Goal: Navigation & Orientation: Find specific page/section

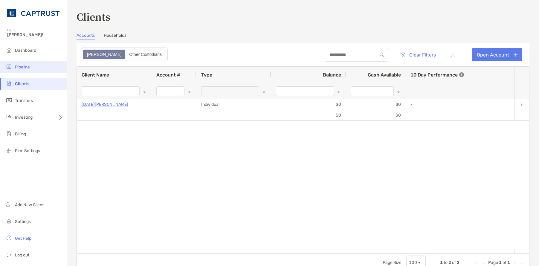
click at [27, 66] on span "Pipeline" at bounding box center [22, 67] width 15 height 5
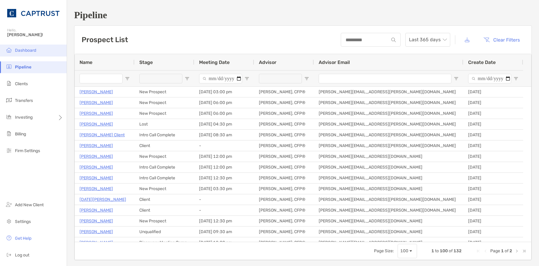
click at [23, 49] on span "Dashboard" at bounding box center [25, 50] width 21 height 5
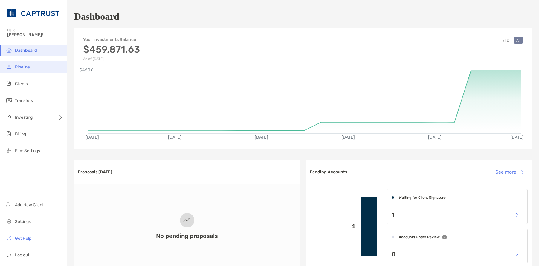
click at [29, 68] on span "Pipeline" at bounding box center [22, 67] width 15 height 5
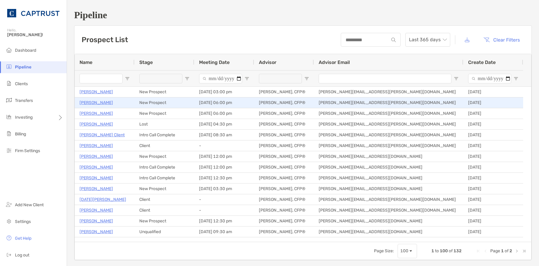
click at [101, 103] on p "[PERSON_NAME]" at bounding box center [97, 102] width 34 height 7
click at [102, 100] on p "[PERSON_NAME]" at bounding box center [97, 102] width 34 height 7
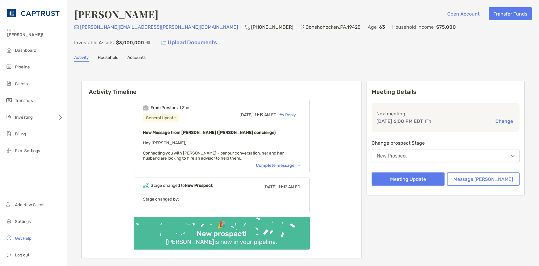
click at [301, 163] on div "Complete message" at bounding box center [278, 165] width 45 height 5
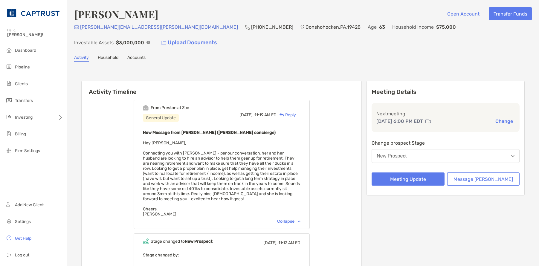
drag, startPoint x: 472, startPoint y: 237, endPoint x: 356, endPoint y: 242, distance: 116.8
click at [473, 236] on div "Meeting Details Next meeting Aug 19, 6:00 PM EDT Change Change prospect Stage N…" at bounding box center [446, 198] width 158 height 234
click at [301, 219] on div "Collapse" at bounding box center [288, 221] width 23 height 5
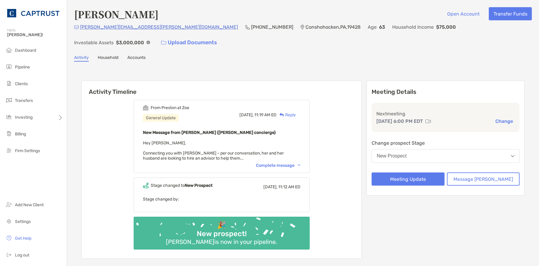
click at [301, 165] on img at bounding box center [299, 166] width 3 height 2
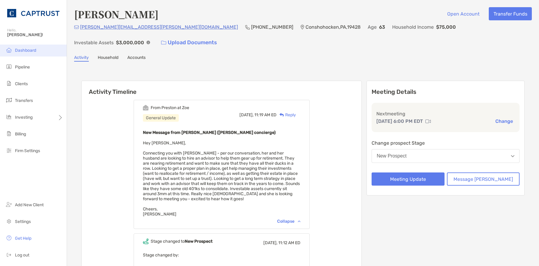
click at [29, 53] on li "Dashboard" at bounding box center [33, 51] width 67 height 12
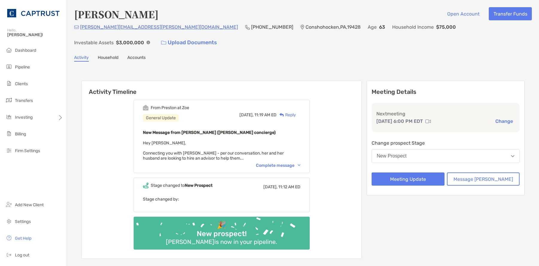
click at [300, 163] on div "Complete message" at bounding box center [278, 165] width 45 height 5
